Goal: Transaction & Acquisition: Purchase product/service

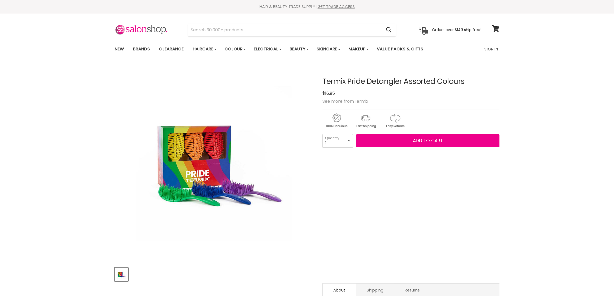
scroll to position [3, 0]
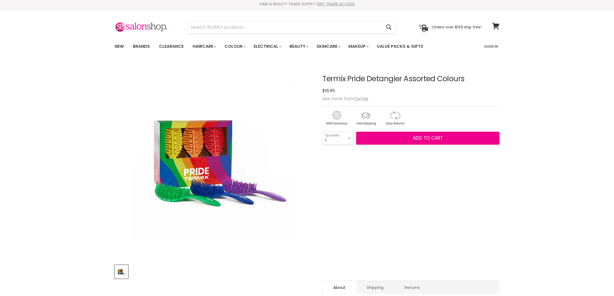
click at [204, 124] on img "Termix Pride Detangler Assorted Colours image. Click or Scroll to Zoom." at bounding box center [214, 160] width 198 height 198
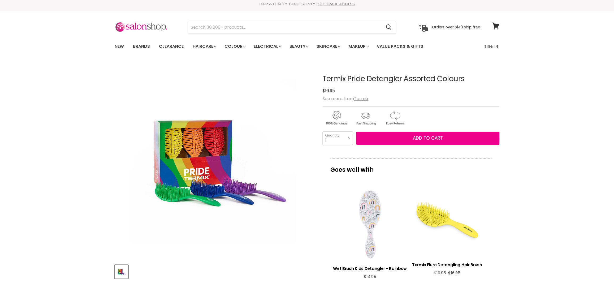
scroll to position [0, 0]
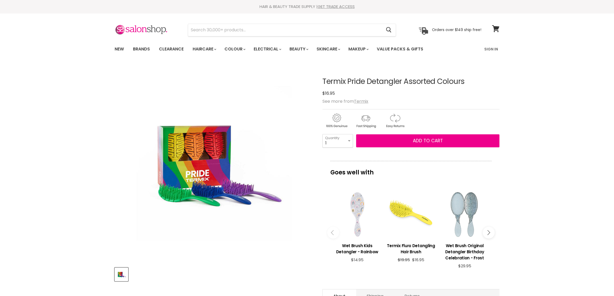
click at [200, 150] on img "Termix Pride Detangler Assorted Colours image. Click or Scroll to Zoom." at bounding box center [214, 163] width 198 height 198
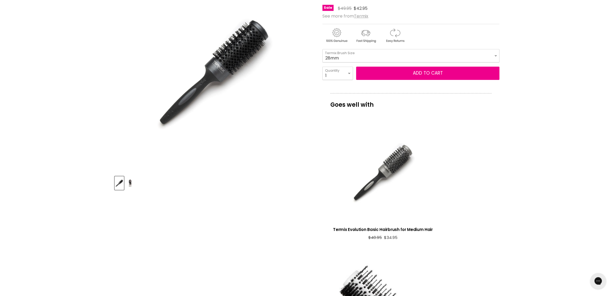
scroll to position [36, 0]
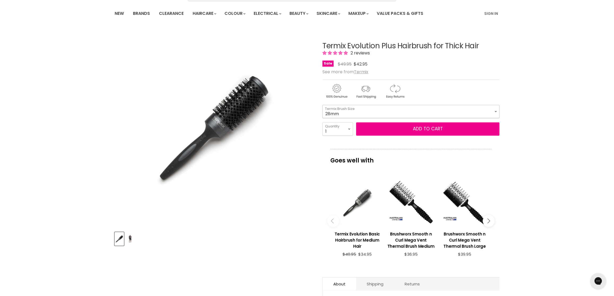
click at [351, 111] on select "28mm 32mm 37mm 43mm 60mm" at bounding box center [410, 111] width 177 height 13
click at [268, 174] on img "Termix Evolution Plus Hairbrush for Thick Hair image. Click or Scroll to Zoom." at bounding box center [214, 128] width 124 height 186
click at [491, 109] on select "28mm 32mm 37mm 43mm 60mm" at bounding box center [410, 111] width 177 height 13
click at [488, 110] on select "28mm 32mm 37mm 43mm 60mm" at bounding box center [410, 111] width 177 height 13
select select "43mm"
